Goal: Navigation & Orientation: Find specific page/section

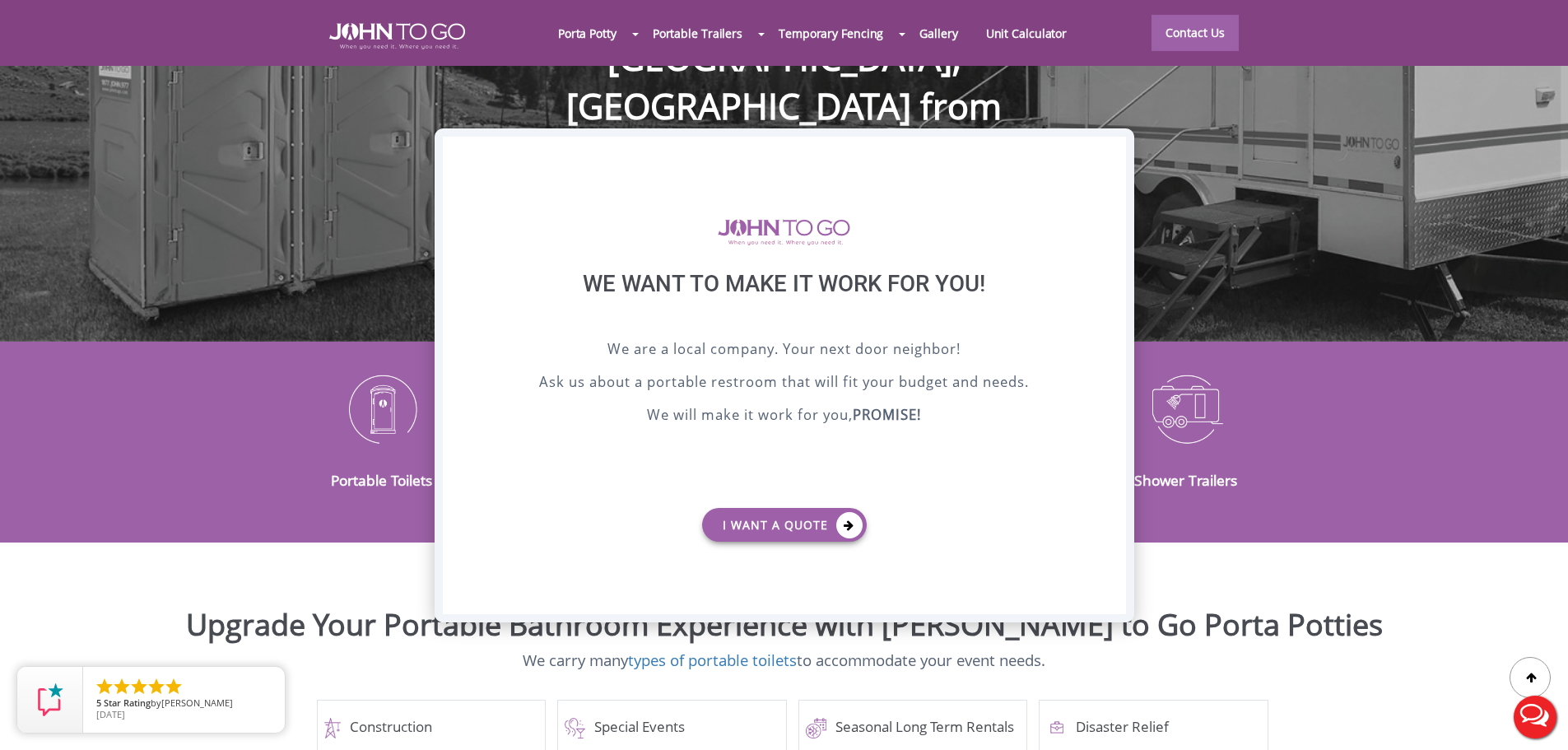
click at [1114, 147] on div "X" at bounding box center [1112, 151] width 25 height 28
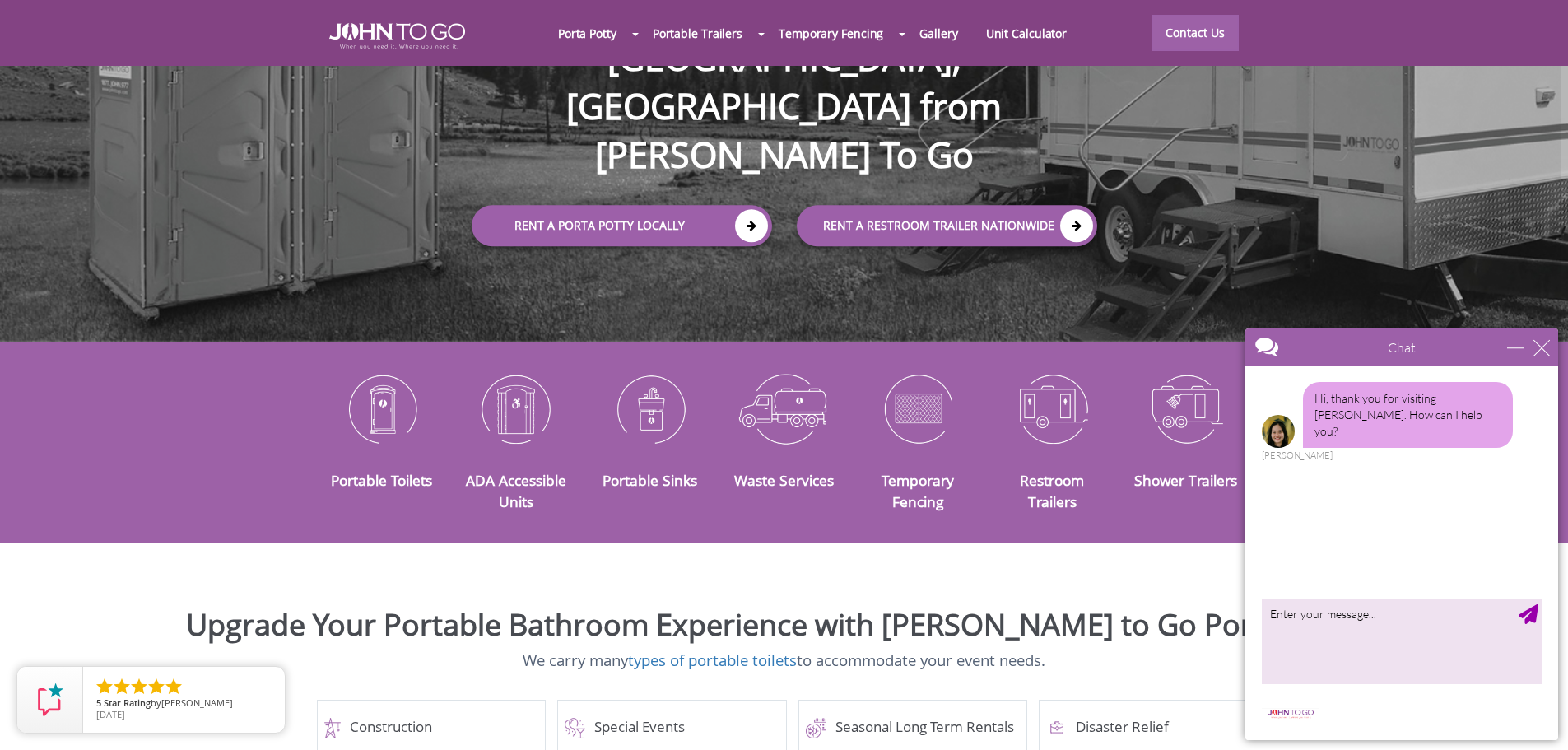
scroll to position [412, 0]
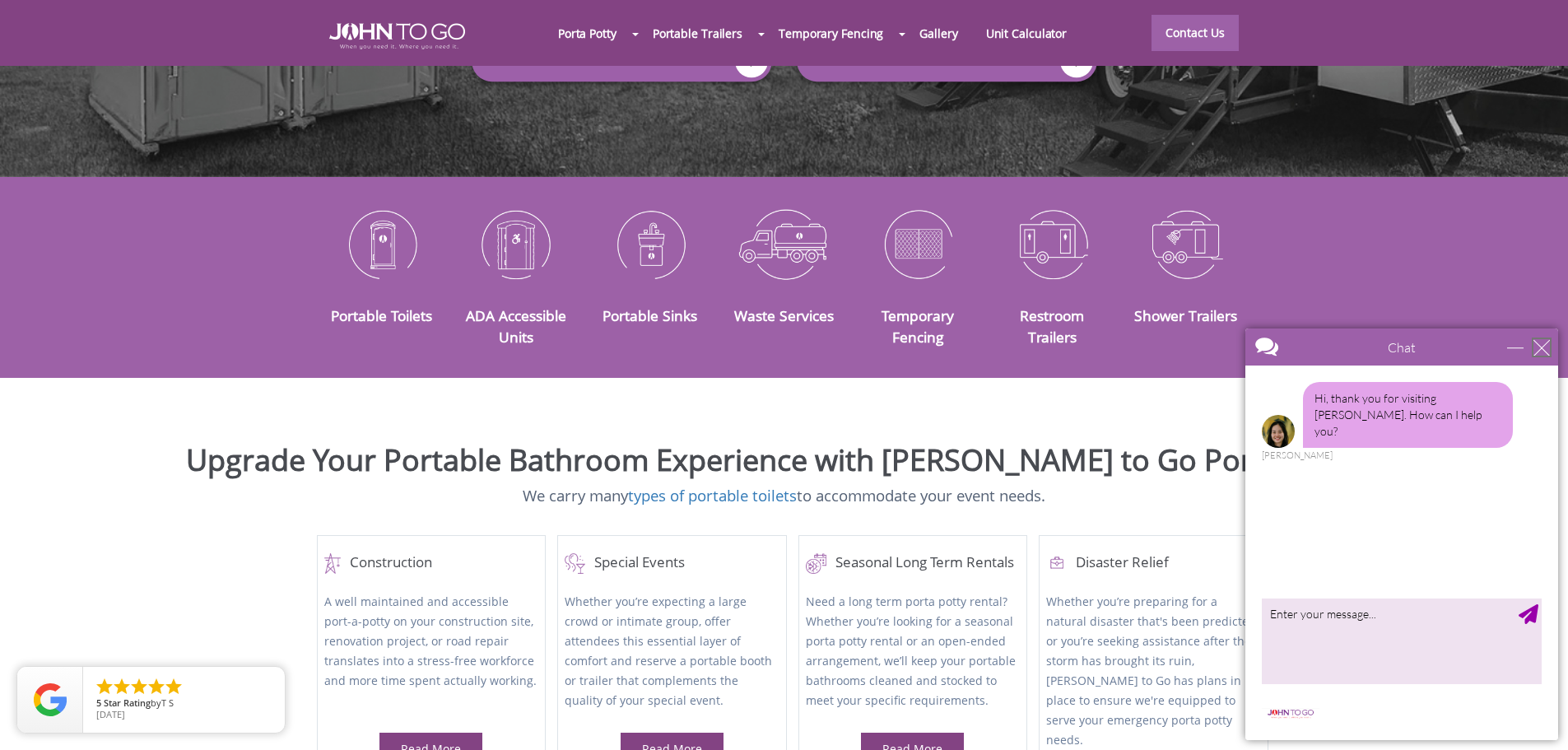
click at [1543, 349] on div "close" at bounding box center [1541, 347] width 16 height 16
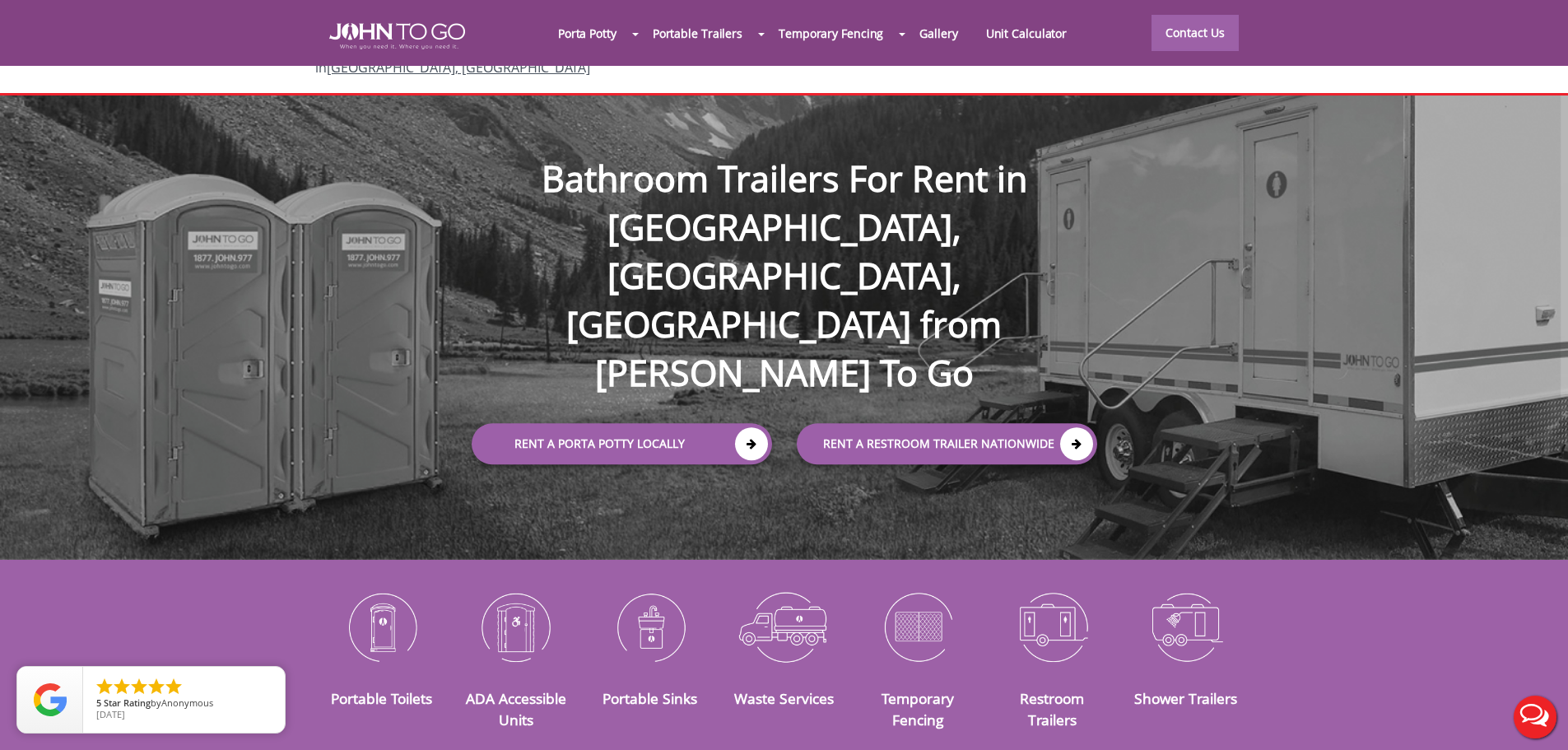
scroll to position [0, 0]
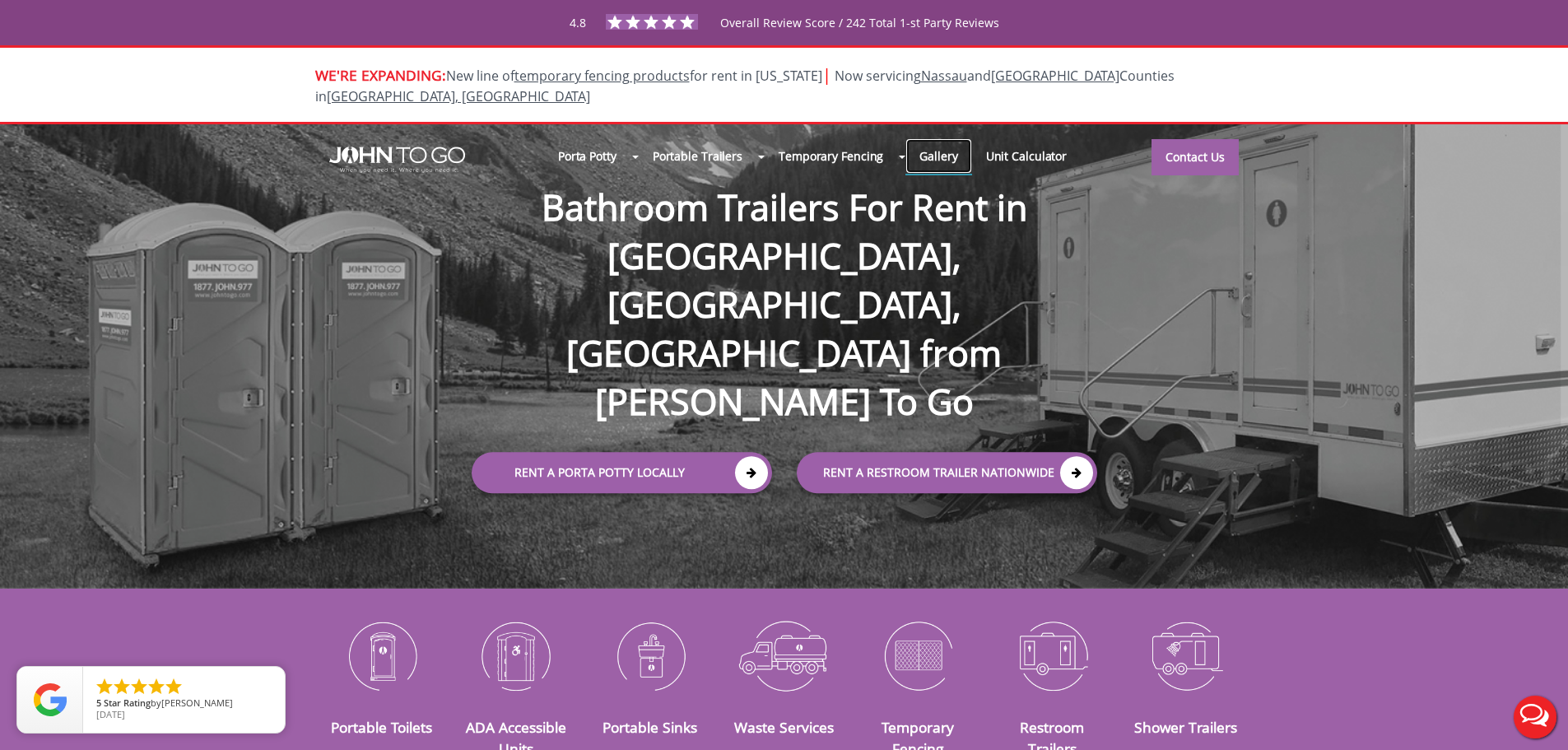
click at [947, 138] on link "Gallery" at bounding box center [938, 156] width 66 height 35
